Goal: Transaction & Acquisition: Obtain resource

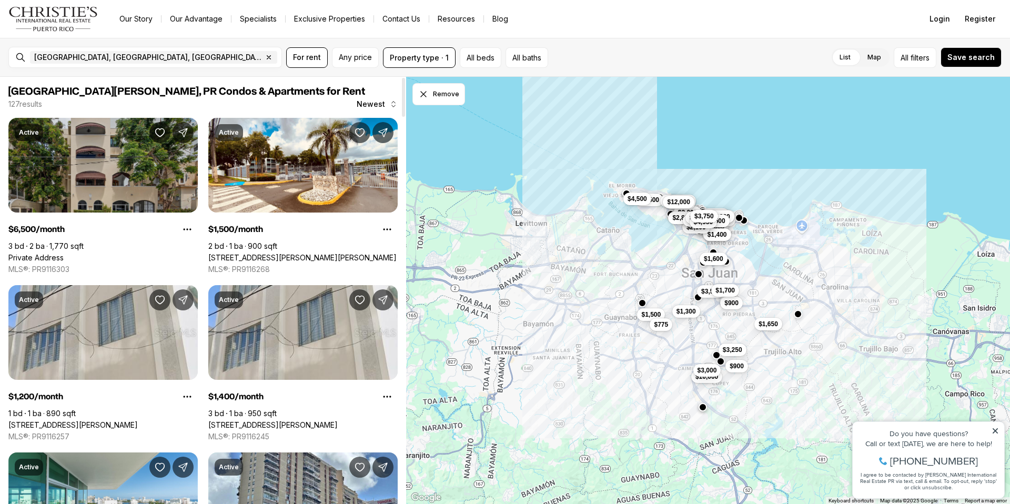
click at [64, 253] on link "Private Address" at bounding box center [35, 257] width 55 height 9
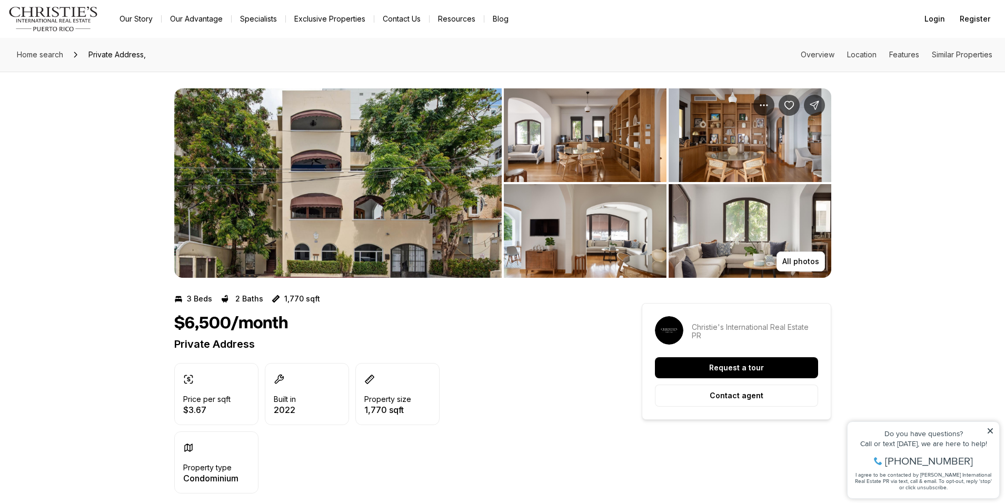
click at [601, 157] on img "View image gallery" at bounding box center [585, 135] width 163 height 94
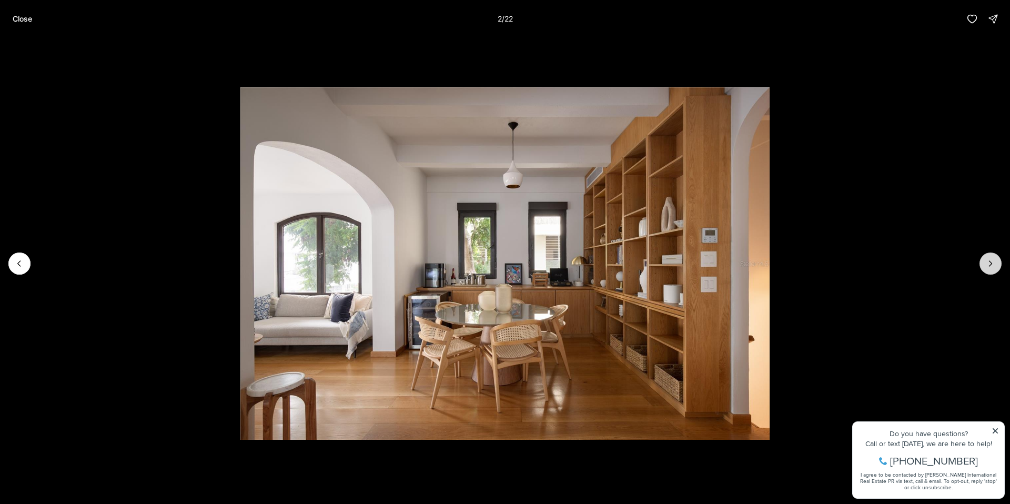
click at [992, 263] on icon "Next slide" at bounding box center [991, 263] width 11 height 11
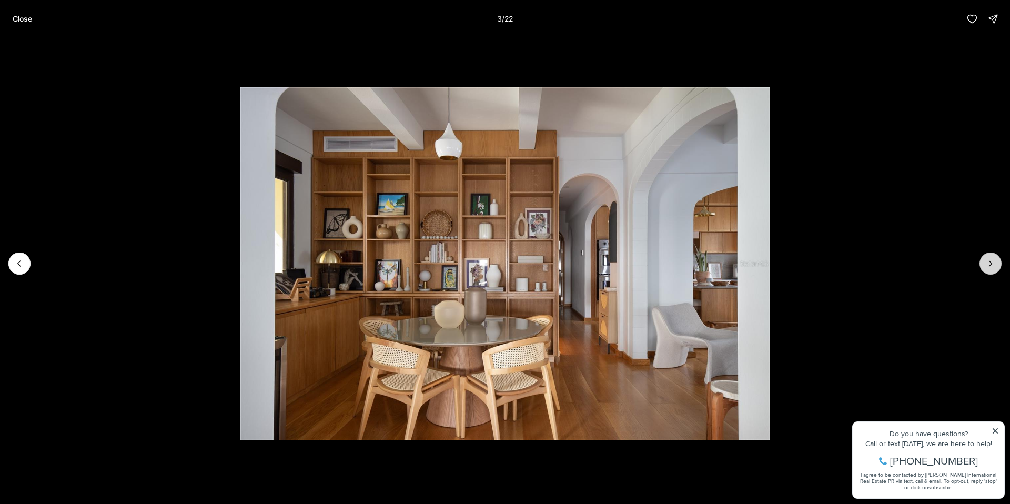
click at [992, 262] on icon "Next slide" at bounding box center [991, 263] width 11 height 11
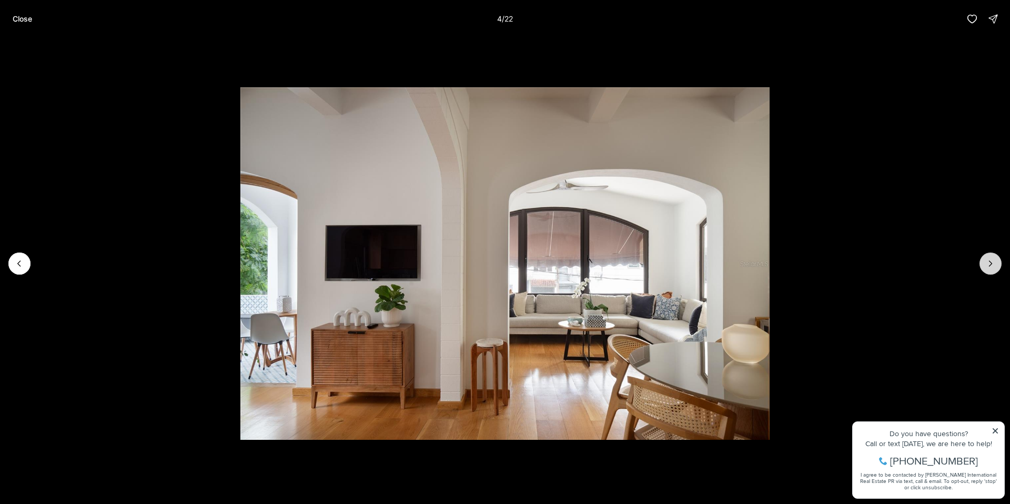
click at [992, 262] on icon "Next slide" at bounding box center [991, 263] width 11 height 11
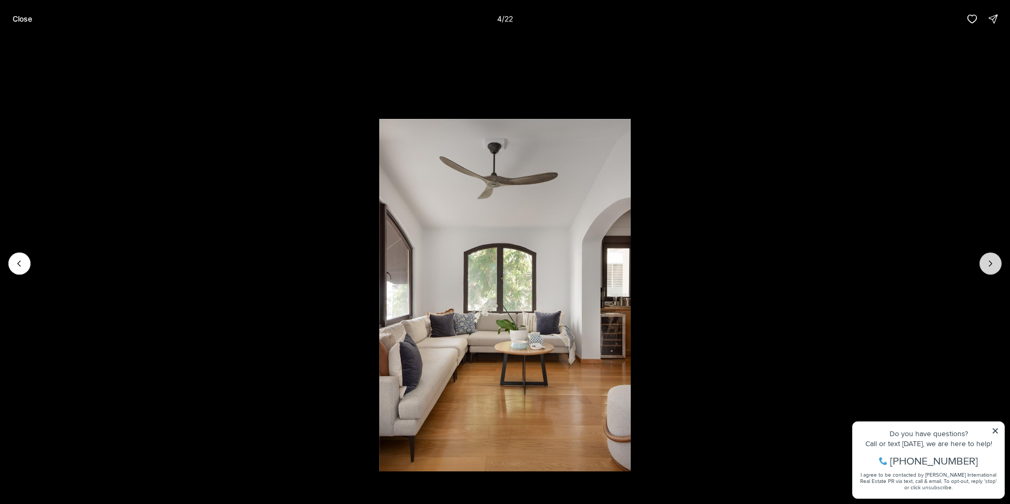
click at [992, 262] on icon "Next slide" at bounding box center [991, 263] width 11 height 11
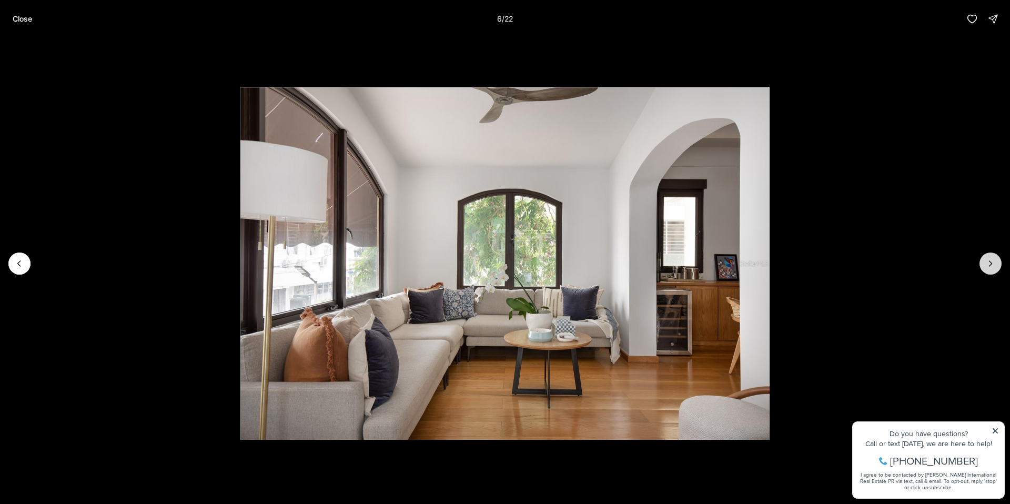
click at [992, 262] on icon "Next slide" at bounding box center [991, 263] width 11 height 11
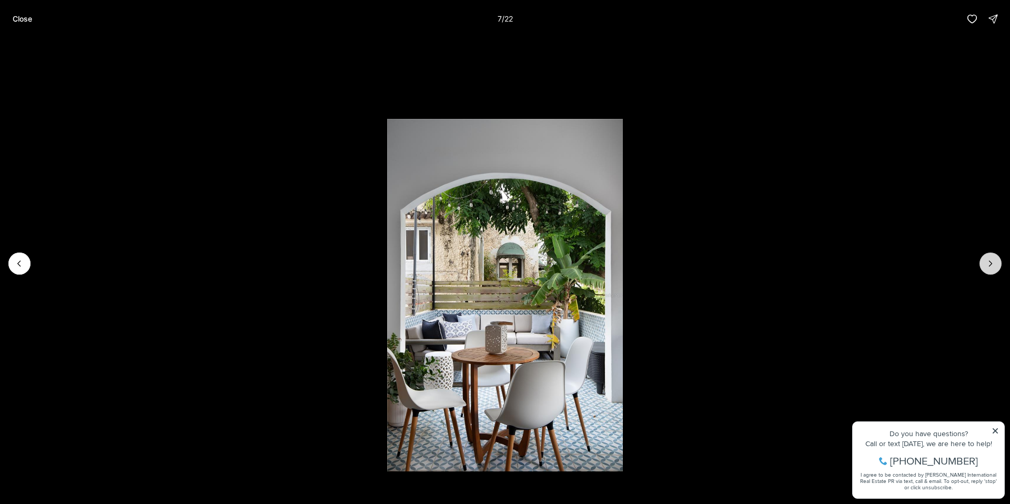
click at [992, 262] on icon "Next slide" at bounding box center [991, 263] width 11 height 11
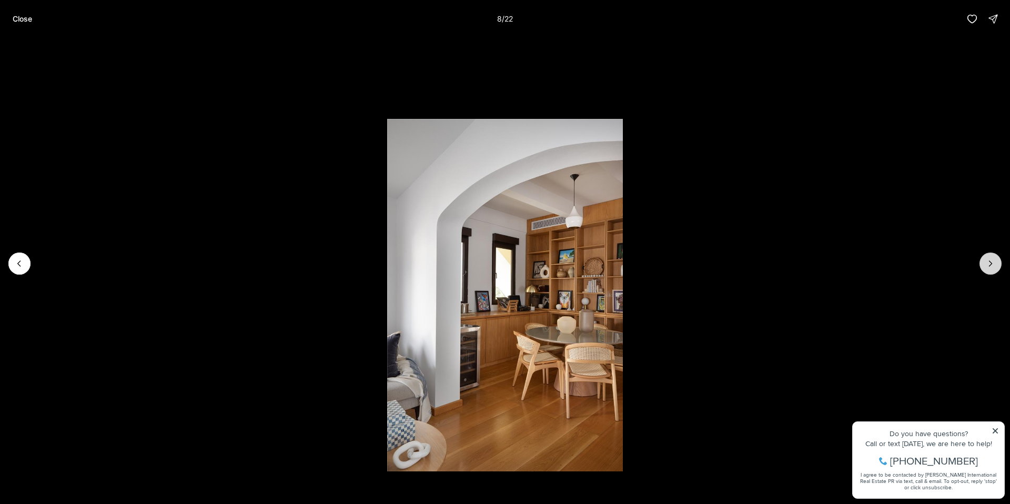
click at [992, 262] on icon "Next slide" at bounding box center [991, 263] width 11 height 11
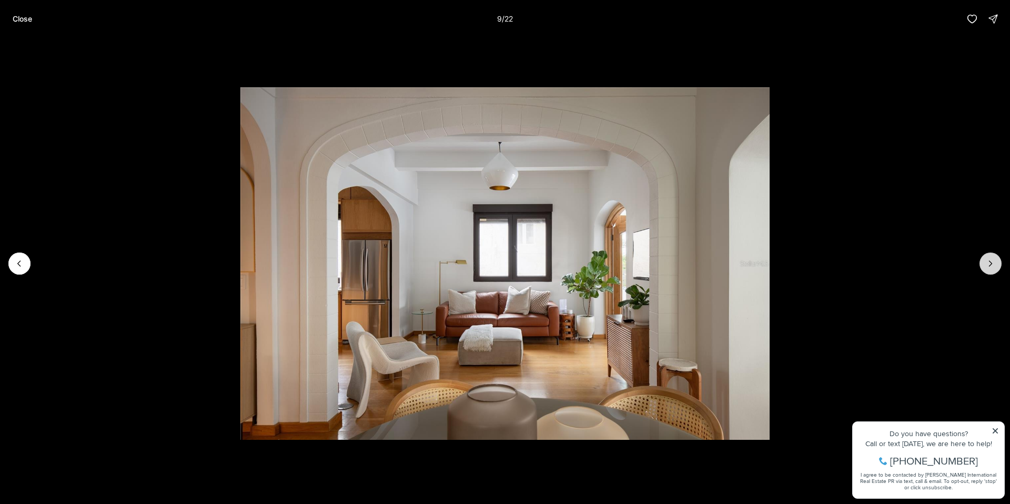
click at [992, 262] on icon "Next slide" at bounding box center [991, 263] width 11 height 11
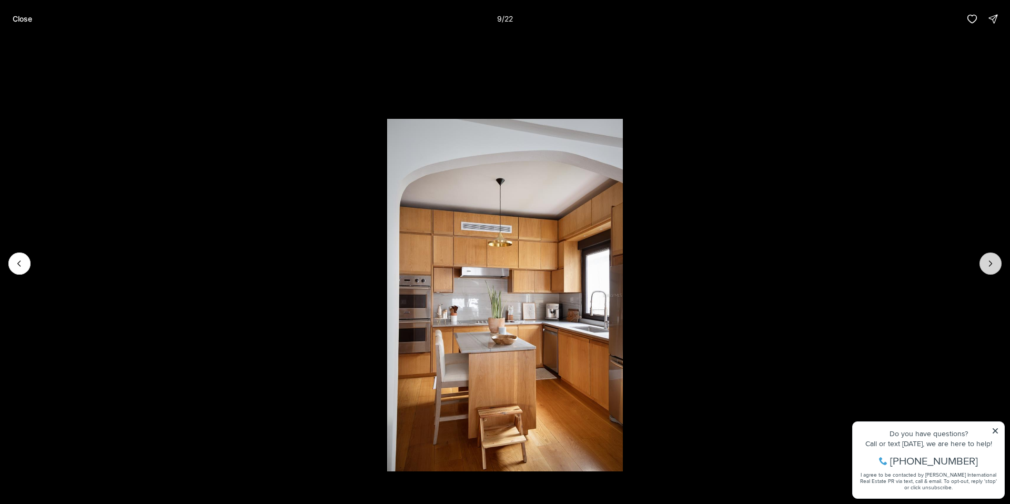
click at [992, 262] on icon "Next slide" at bounding box center [991, 263] width 11 height 11
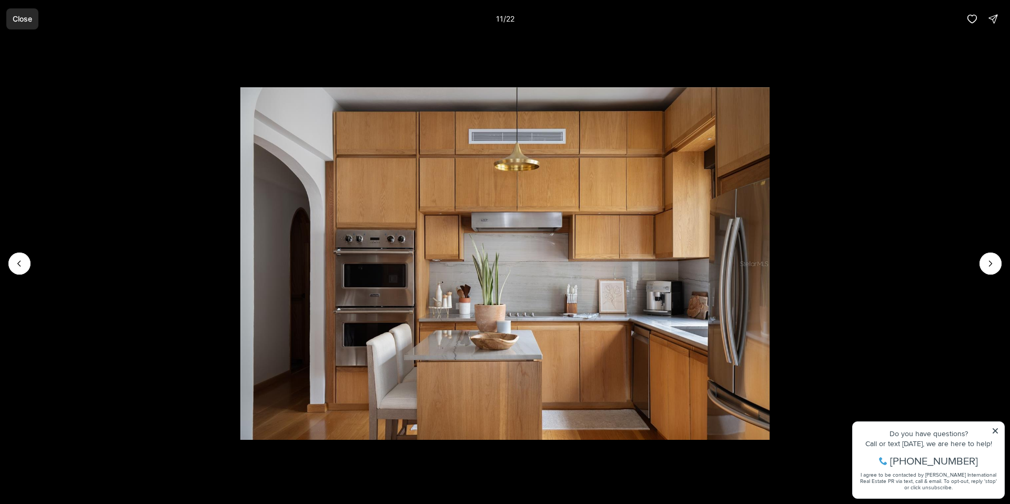
click at [27, 27] on button "Close" at bounding box center [22, 18] width 32 height 21
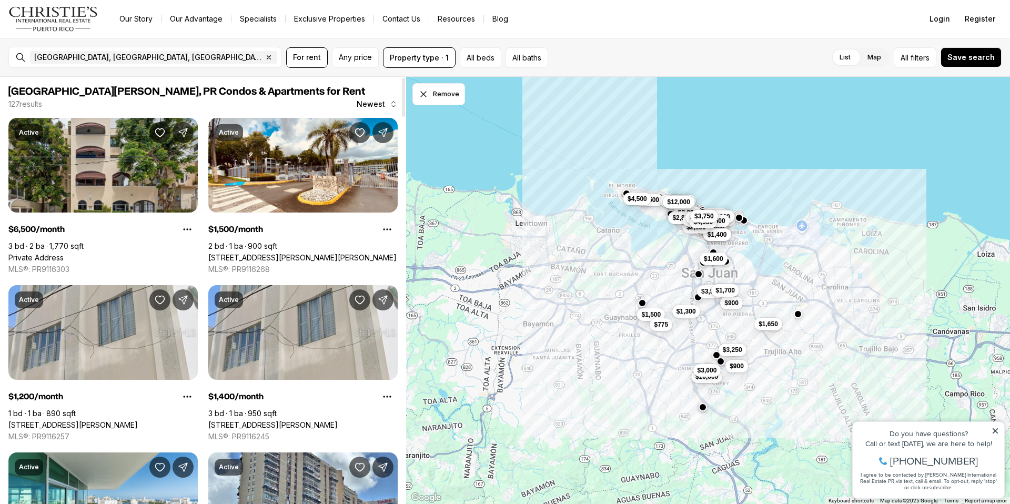
click at [71, 12] on img "Main navigation" at bounding box center [53, 18] width 90 height 25
